Goal: Information Seeking & Learning: Learn about a topic

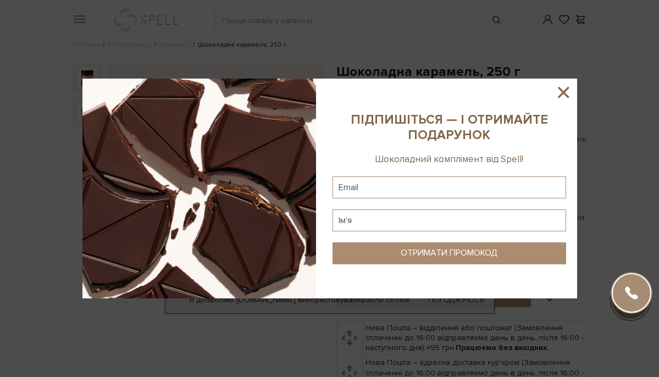
click at [564, 89] on icon at bounding box center [563, 92] width 19 height 19
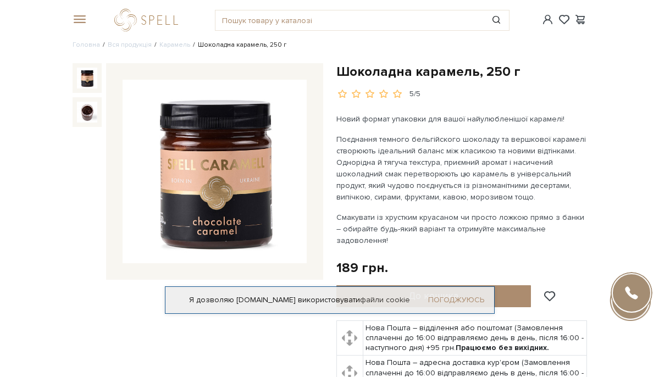
click at [464, 295] on link "Погоджуюсь" at bounding box center [456, 300] width 56 height 10
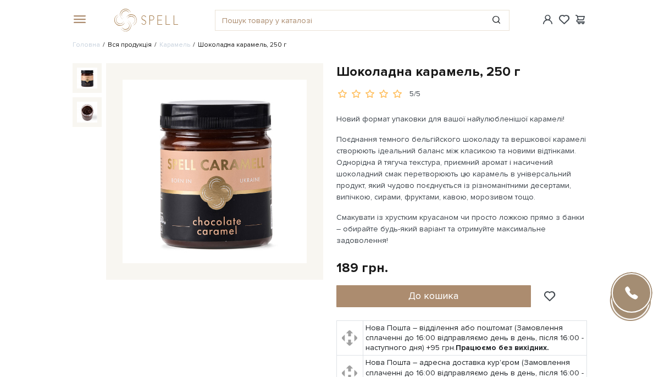
click at [125, 43] on link "Вся продукція" at bounding box center [130, 45] width 44 height 8
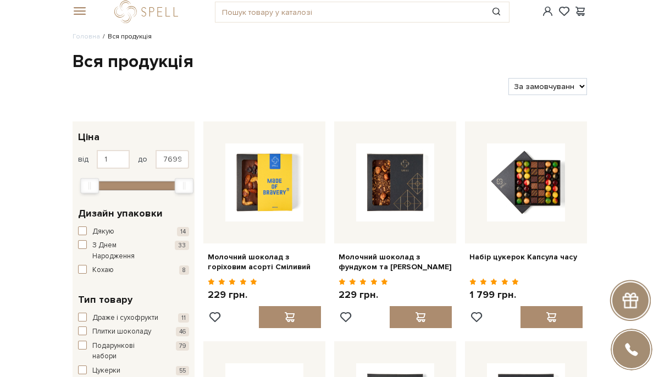
scroll to position [196, 0]
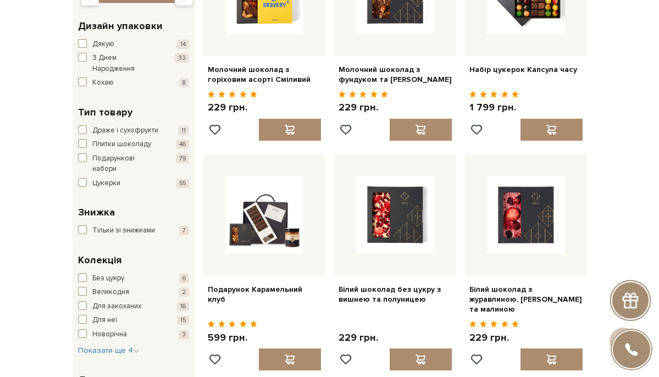
click at [82, 53] on span "button" at bounding box center [82, 57] width 9 height 9
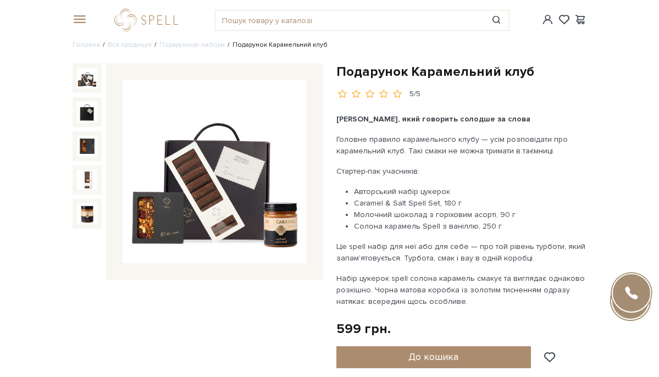
click at [254, 199] on img at bounding box center [214, 171] width 183 height 183
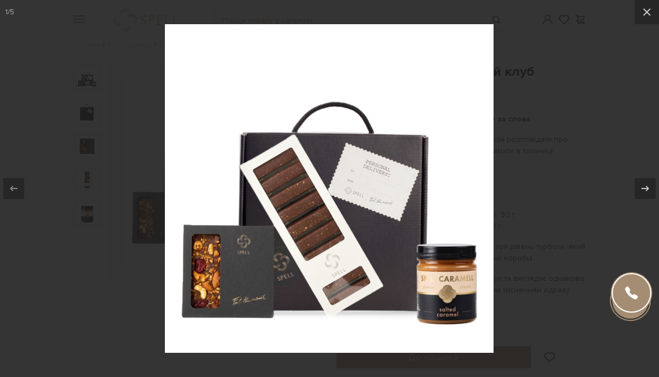
click at [514, 119] on div at bounding box center [329, 188] width 659 height 377
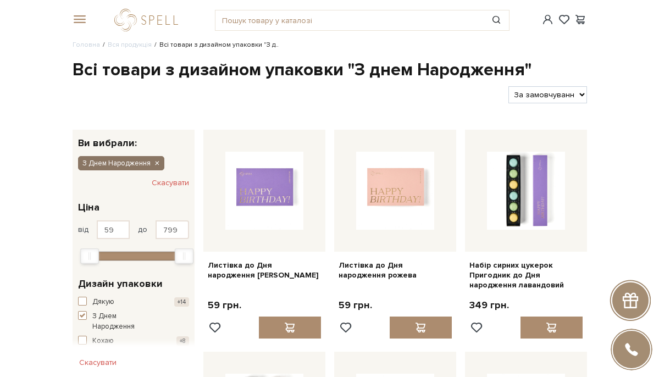
click at [157, 159] on icon "button" at bounding box center [156, 164] width 7 height 10
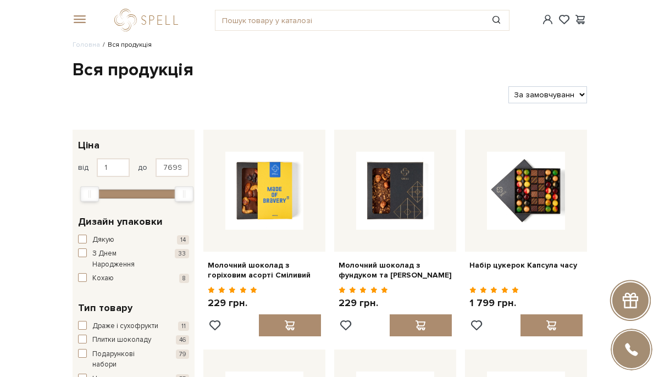
scroll to position [158, 0]
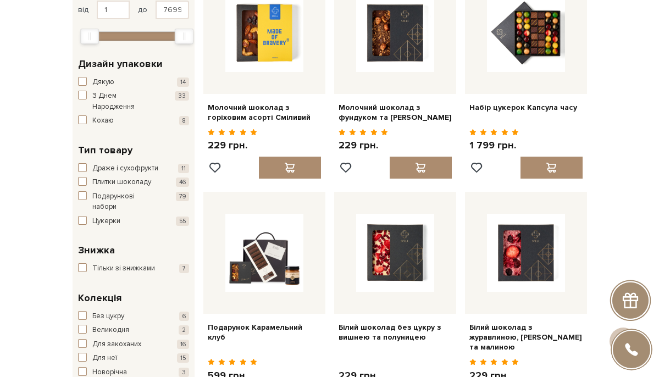
click at [107, 197] on span "Подарункові набори" at bounding box center [125, 201] width 66 height 21
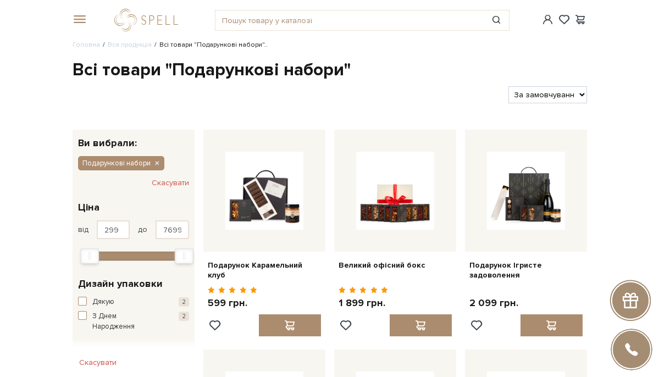
select select "https://spellchocolate.com/our-productions/podarunkovi-boxi?sort=p.price&order=…"
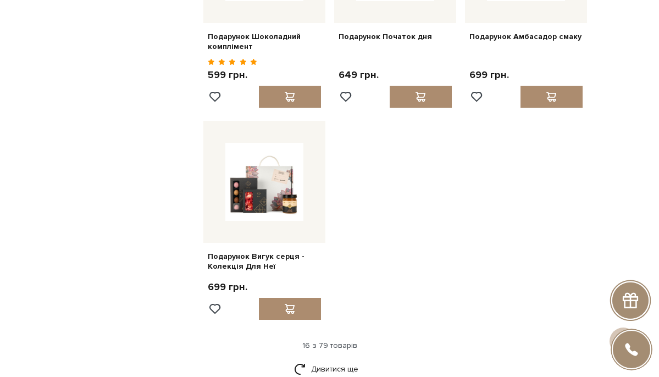
scroll to position [1145, 0]
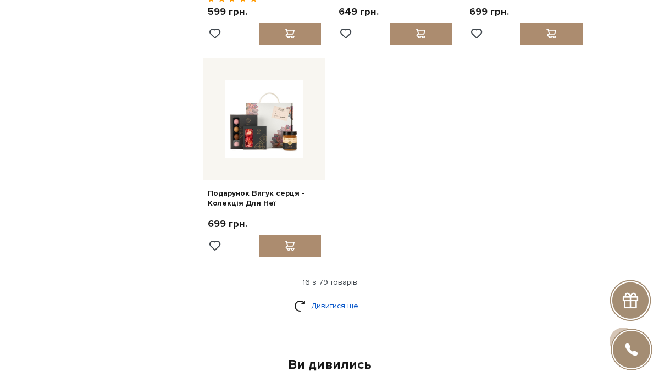
click at [341, 296] on link "Дивитися ще" at bounding box center [329, 305] width 71 height 19
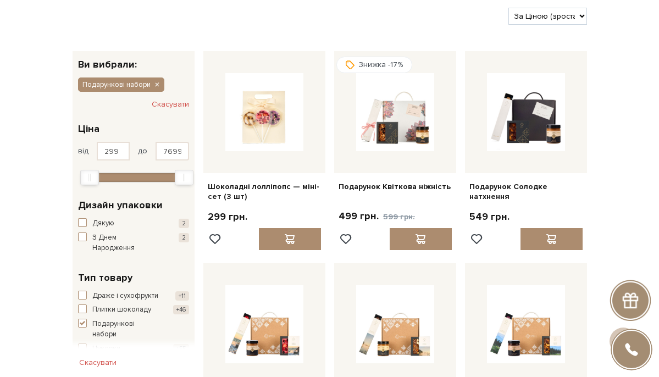
scroll to position [35, 0]
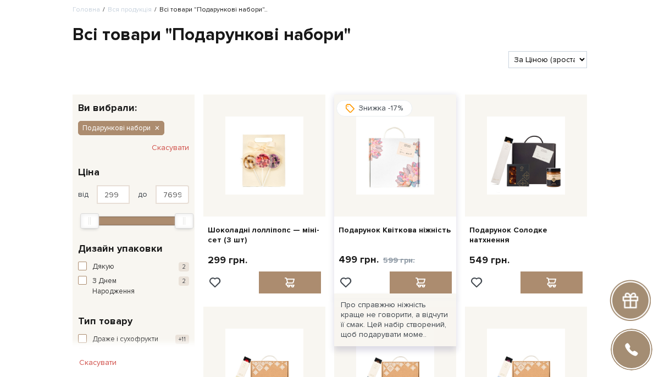
click at [412, 152] on img at bounding box center [395, 155] width 78 height 78
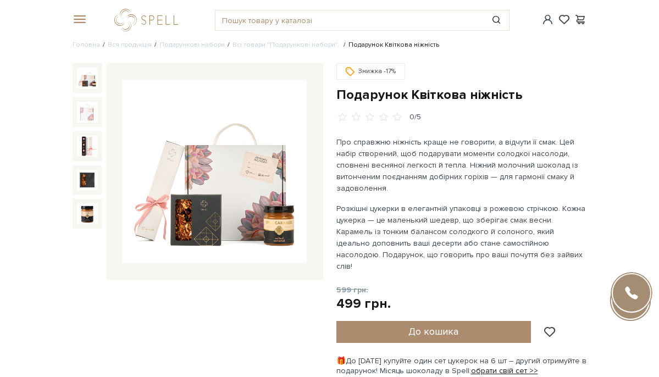
click at [255, 222] on img at bounding box center [214, 171] width 183 height 183
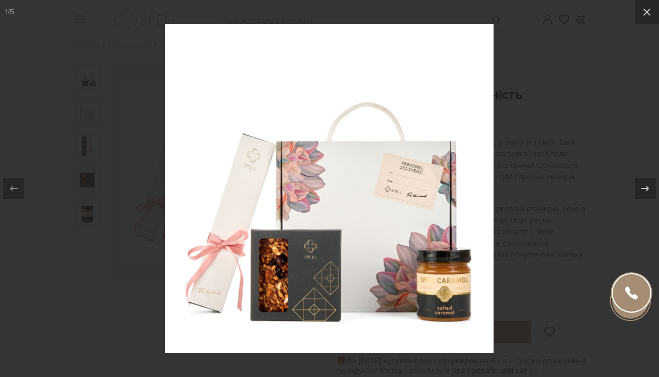
click at [103, 263] on div at bounding box center [329, 188] width 659 height 377
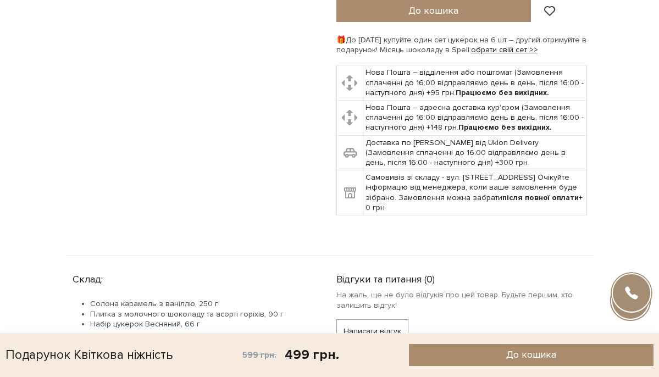
scroll to position [454, 0]
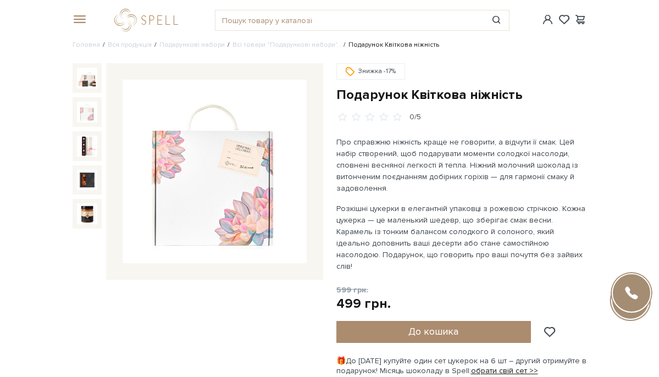
click at [91, 110] on img at bounding box center [87, 112] width 21 height 21
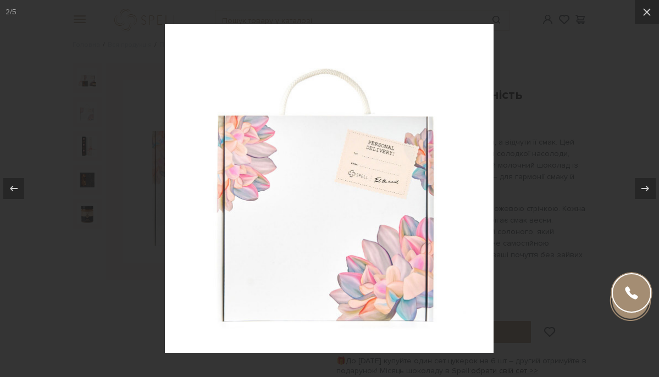
click at [142, 191] on div at bounding box center [329, 188] width 659 height 377
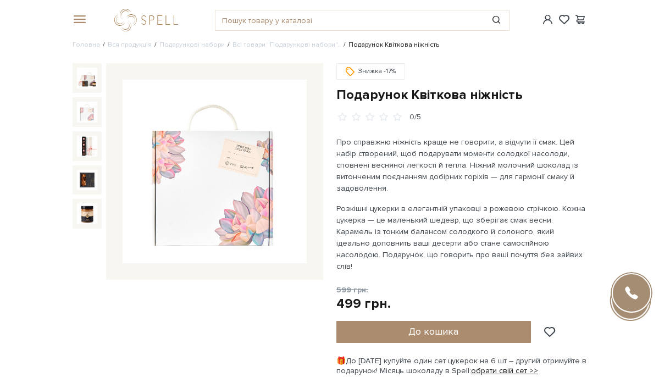
click at [84, 154] on img at bounding box center [87, 146] width 21 height 21
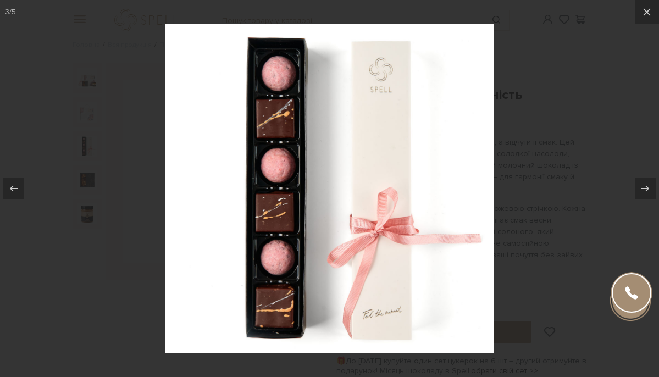
click at [95, 201] on div at bounding box center [329, 188] width 659 height 377
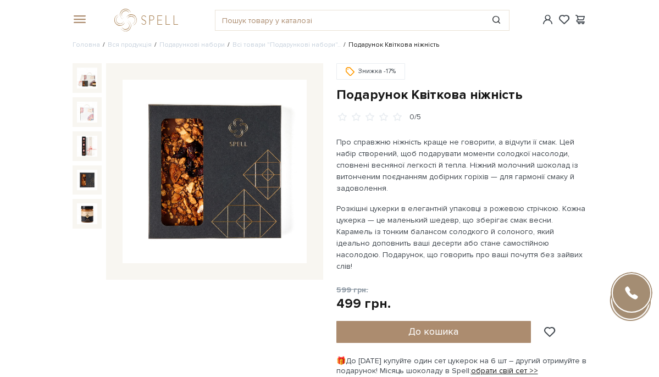
click at [94, 175] on img at bounding box center [87, 180] width 21 height 21
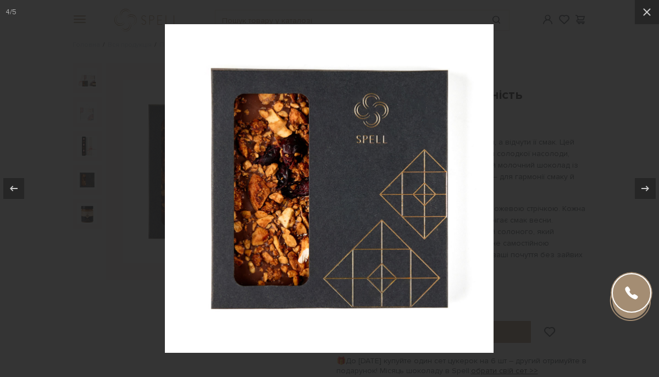
click at [101, 175] on div at bounding box center [329, 188] width 659 height 377
